Goal: Transaction & Acquisition: Download file/media

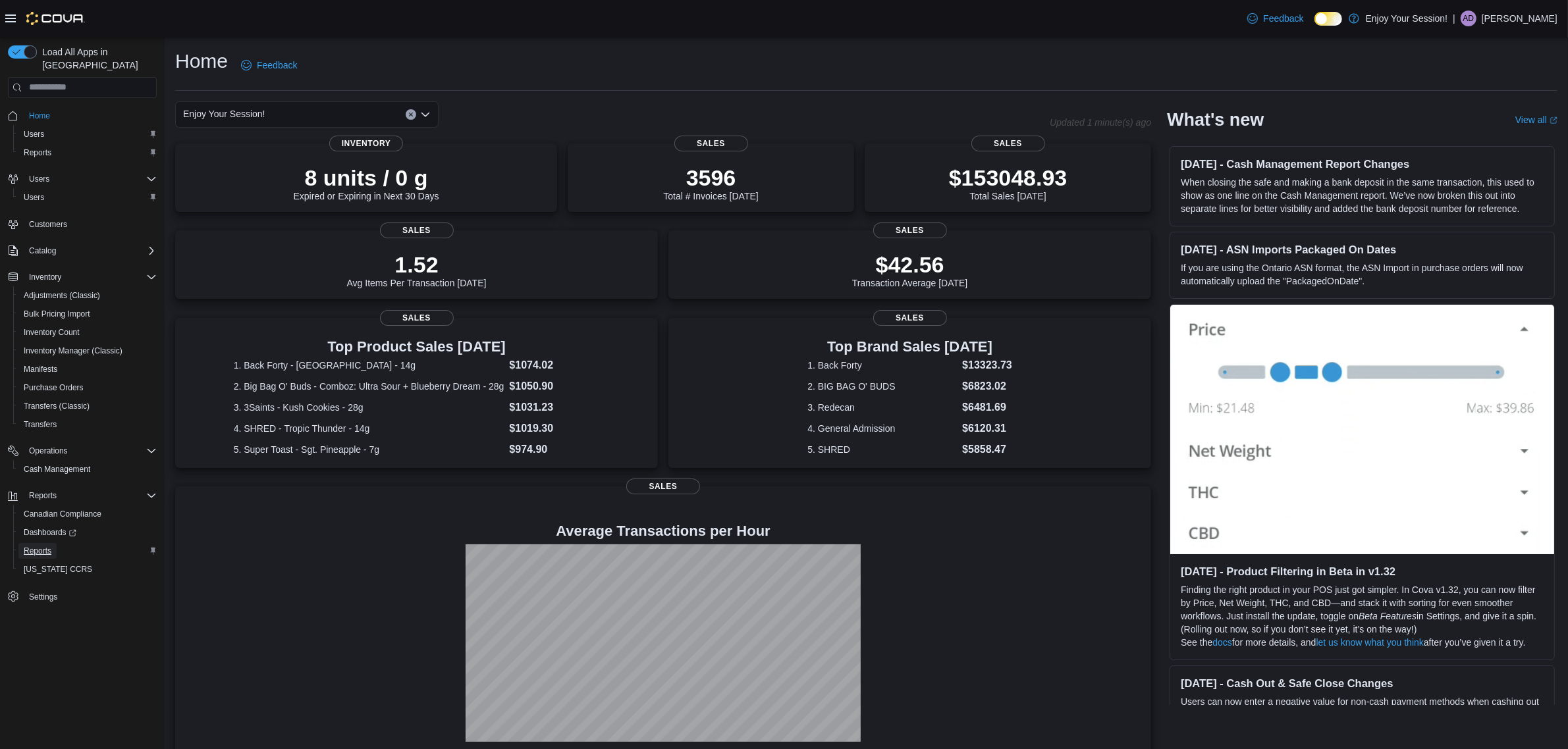
click at [40, 543] on span "Reports" at bounding box center [37, 551] width 27 height 16
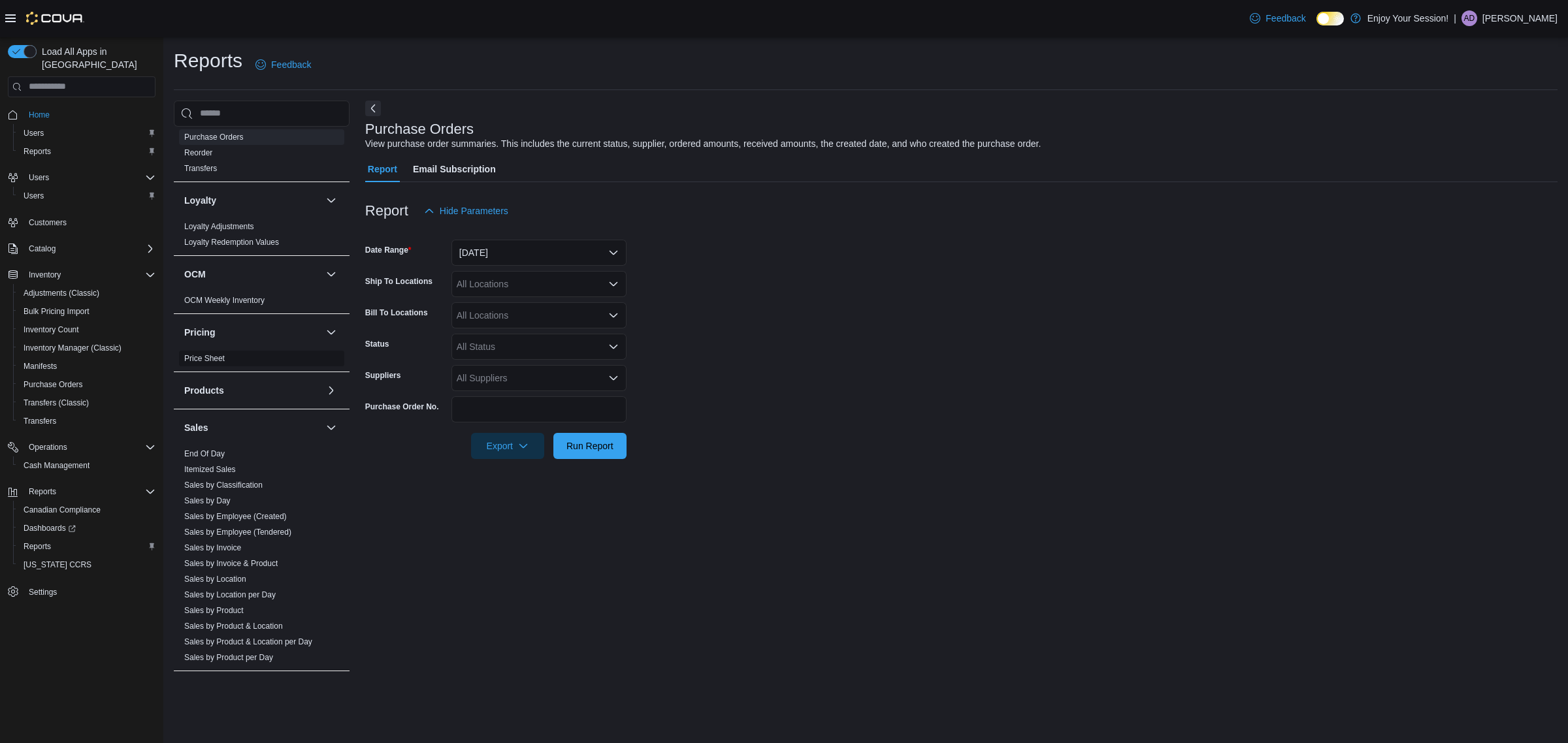
scroll to position [645, 0]
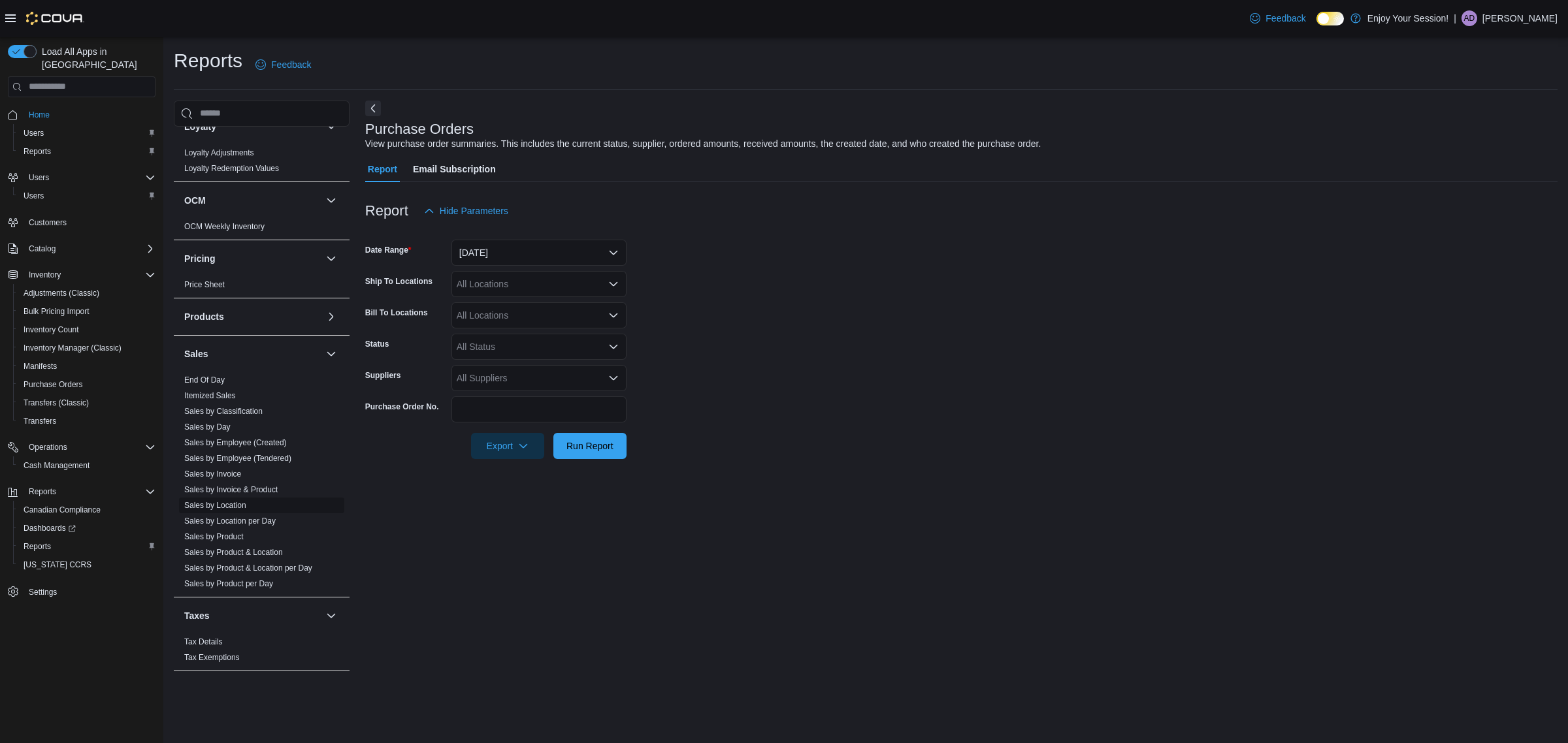
click at [236, 502] on link "Sales by Location" at bounding box center [215, 505] width 62 height 9
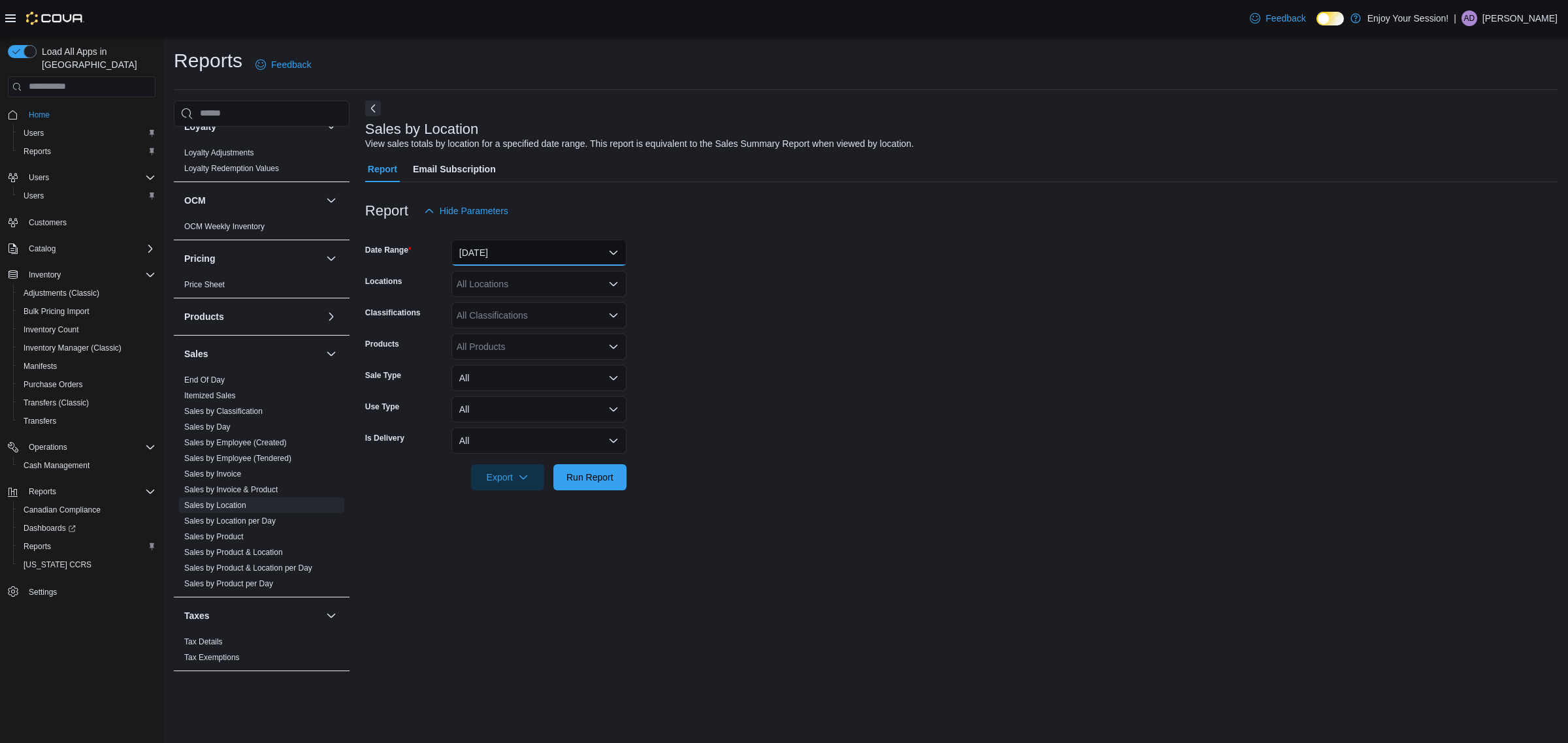
click at [549, 258] on button "[DATE]" at bounding box center [539, 253] width 175 height 26
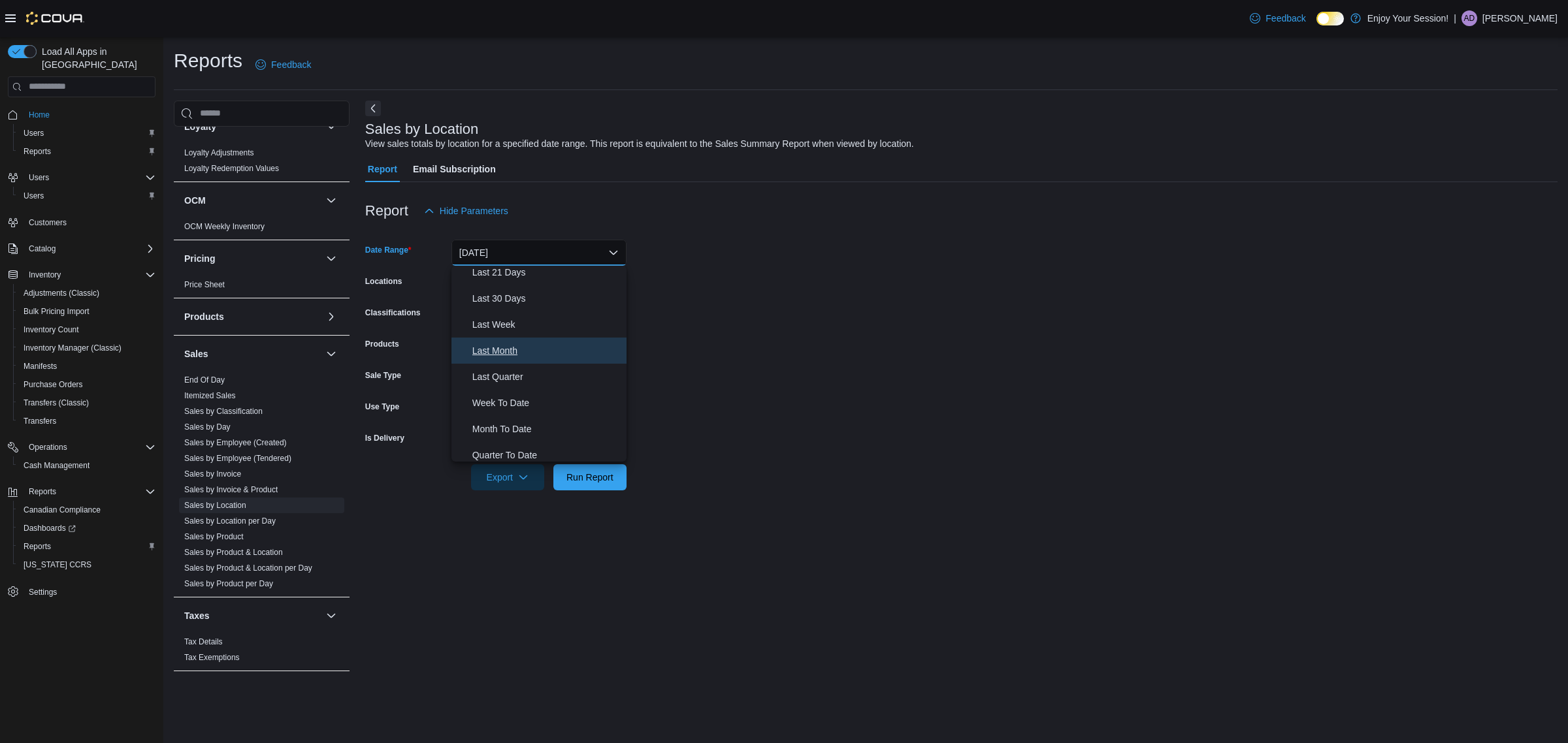
click at [515, 349] on span "Last Month" at bounding box center [547, 350] width 149 height 15
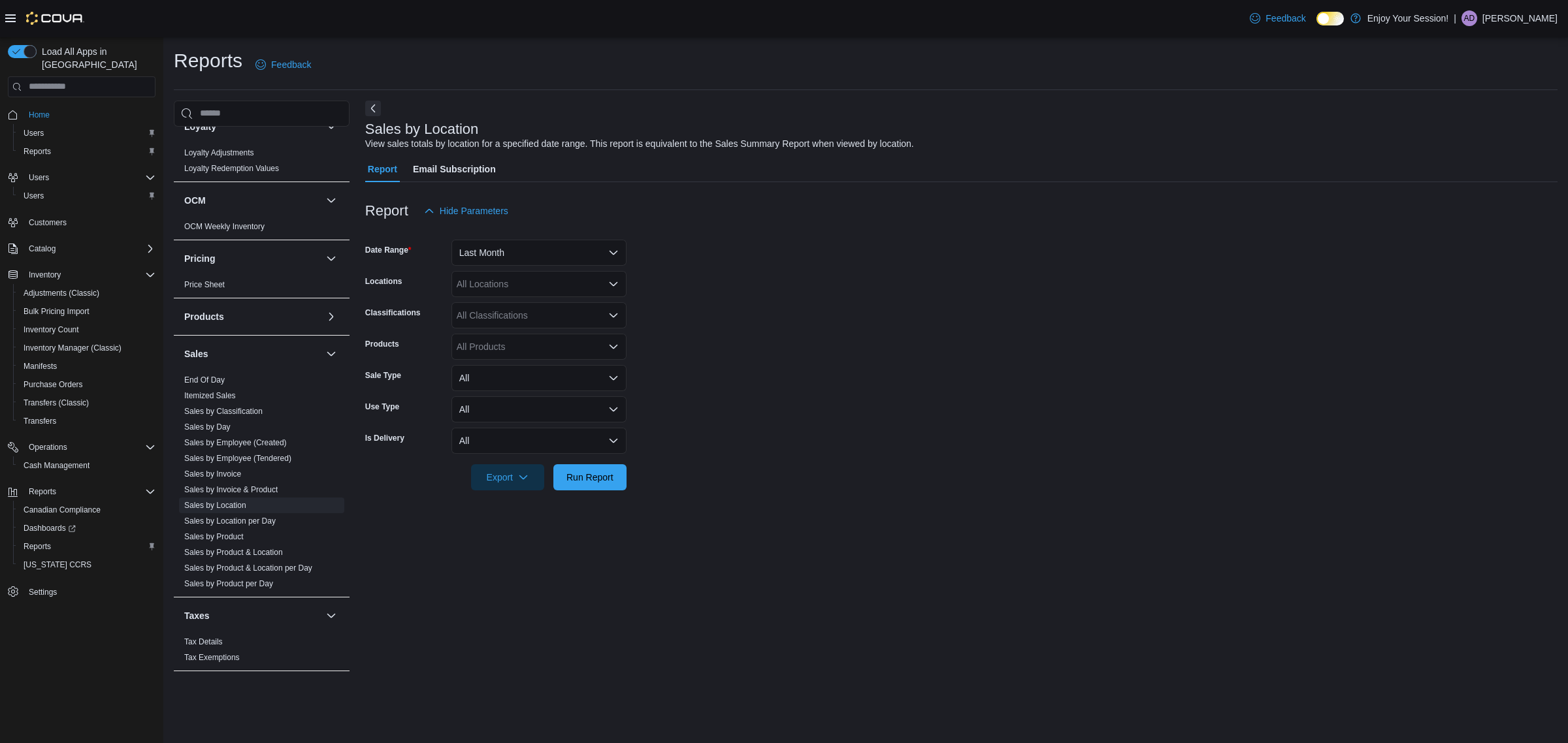
click at [789, 344] on form "Date Range Last Month Locations All Locations Classifications All Classificatio…" at bounding box center [961, 357] width 1192 height 266
click at [517, 470] on span "Export" at bounding box center [507, 476] width 57 height 26
click at [526, 510] on button "Export to Excel" at bounding box center [509, 503] width 75 height 26
click at [1062, 381] on form "Date Range Last Month Locations All Locations Classifications All Classificatio…" at bounding box center [961, 357] width 1192 height 266
